Goal: Navigation & Orientation: Understand site structure

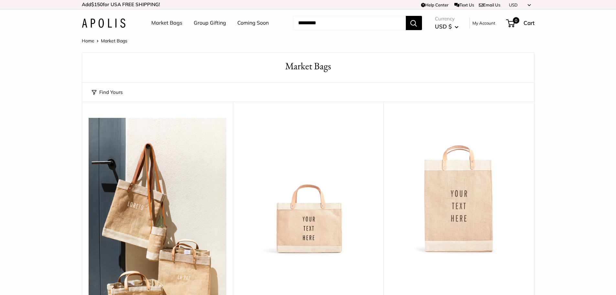
click at [114, 23] on img at bounding box center [104, 22] width 44 height 9
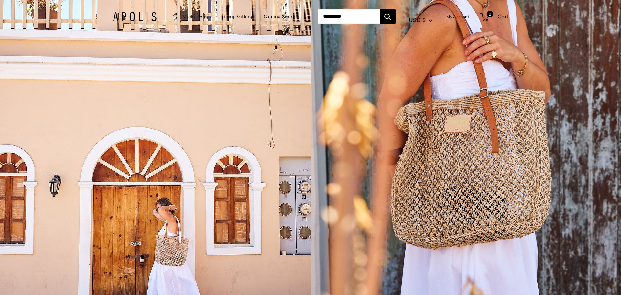
click at [264, 13] on link "Coming Soon" at bounding box center [279, 16] width 30 height 9
click at [188, 15] on link "Market Bags" at bounding box center [196, 16] width 28 height 9
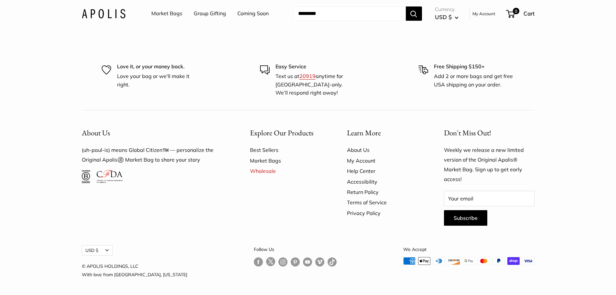
scroll to position [2096, 0]
click at [351, 148] on link "About Us" at bounding box center [384, 150] width 74 height 10
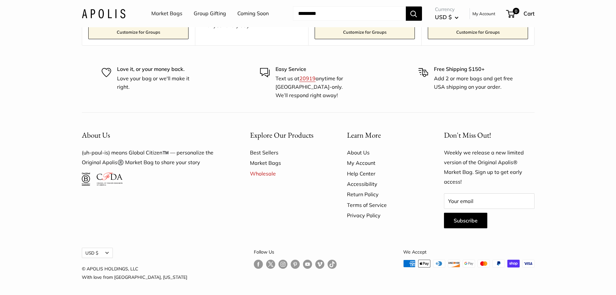
scroll to position [1812, 0]
